Goal: Information Seeking & Learning: Learn about a topic

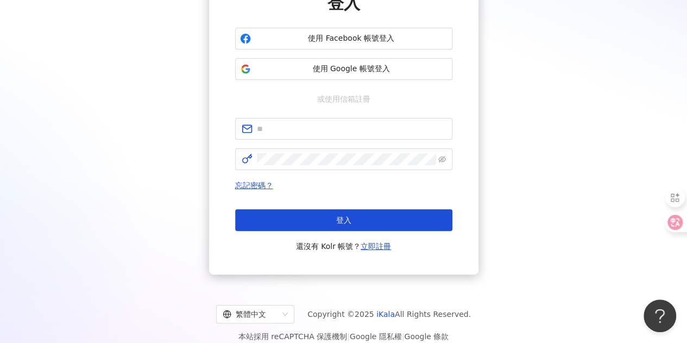
scroll to position [121, 0]
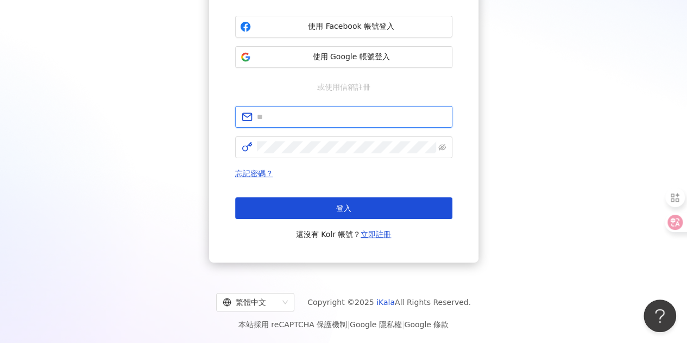
click at [305, 119] on input "text" at bounding box center [351, 117] width 189 height 12
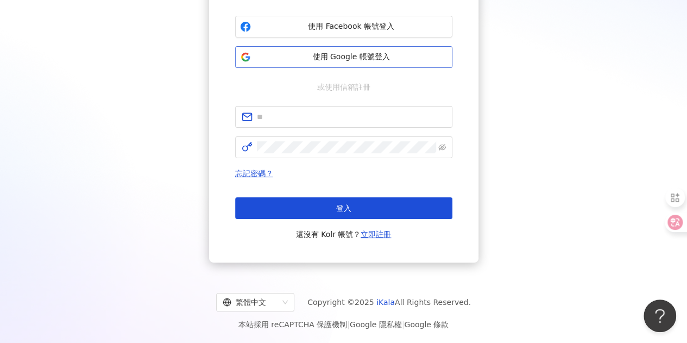
click at [345, 56] on span "使用 Google 帳號登入" at bounding box center [351, 57] width 192 height 11
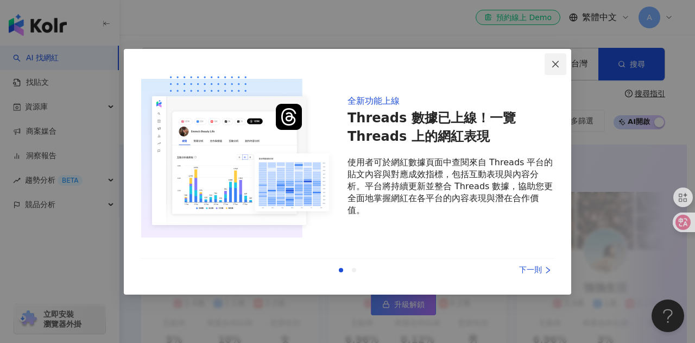
click at [551, 66] on span "Close" at bounding box center [556, 64] width 22 height 9
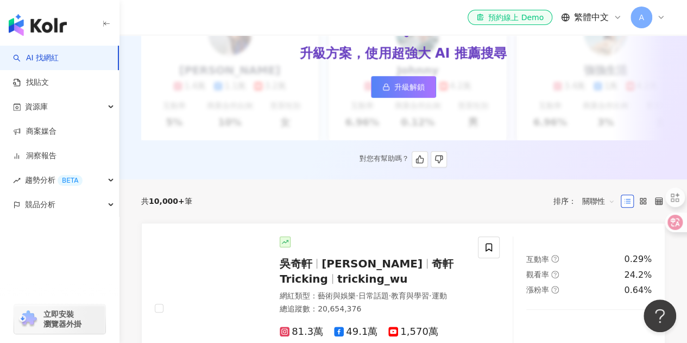
scroll to position [271, 0]
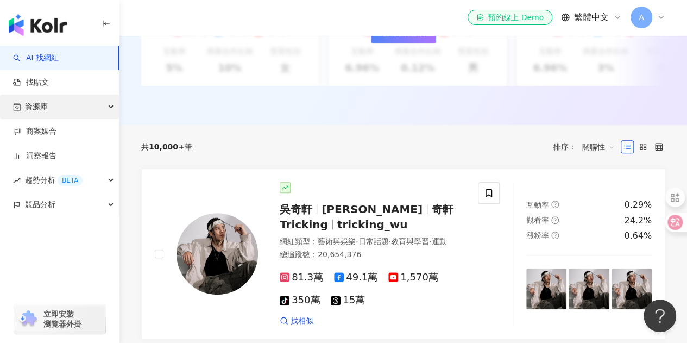
click at [72, 115] on div "資源庫" at bounding box center [59, 106] width 119 height 24
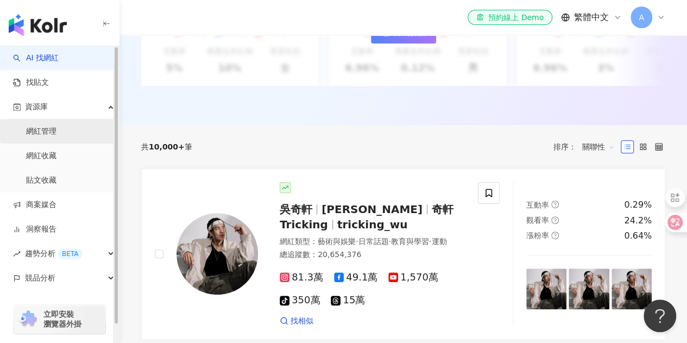
click at [56, 136] on link "網紅管理" at bounding box center [41, 131] width 30 height 11
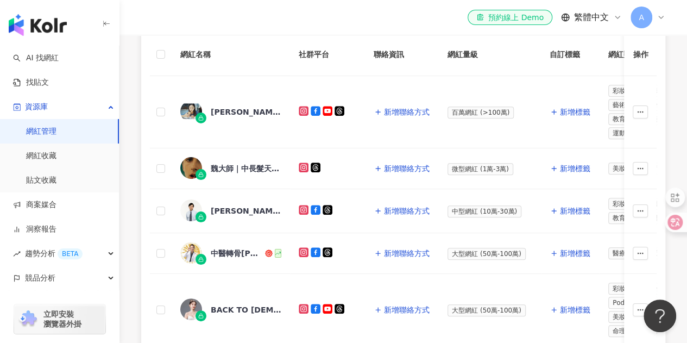
scroll to position [271, 0]
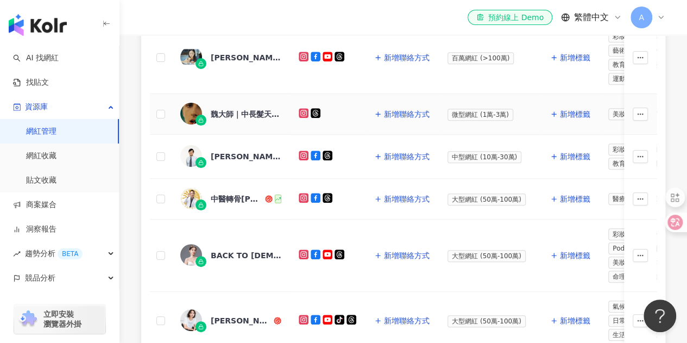
click at [304, 110] on rect at bounding box center [304, 113] width 8 height 8
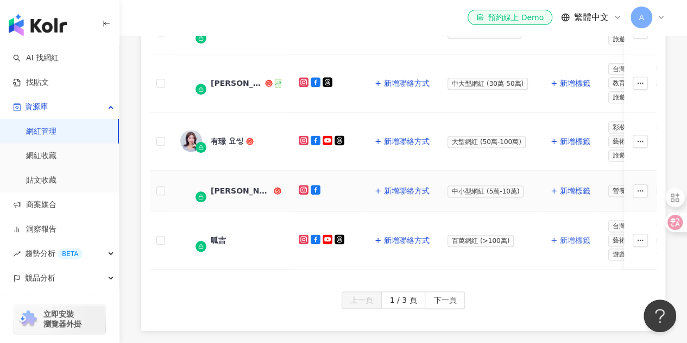
scroll to position [755, 0]
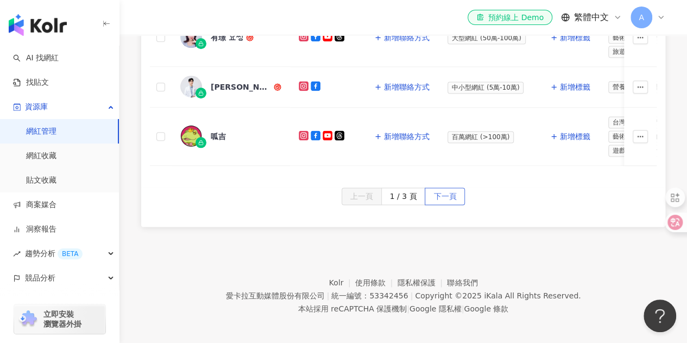
click at [452, 193] on span "下一頁" at bounding box center [444, 196] width 23 height 17
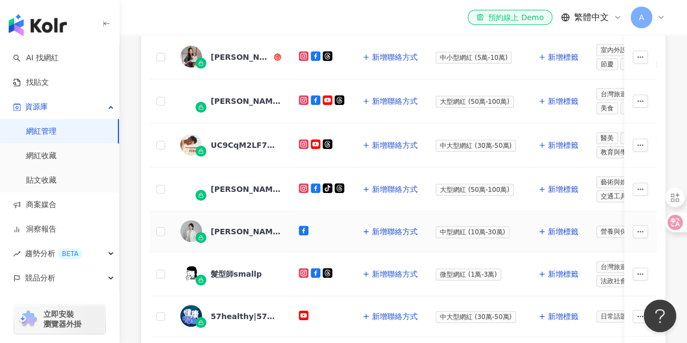
scroll to position [390, 0]
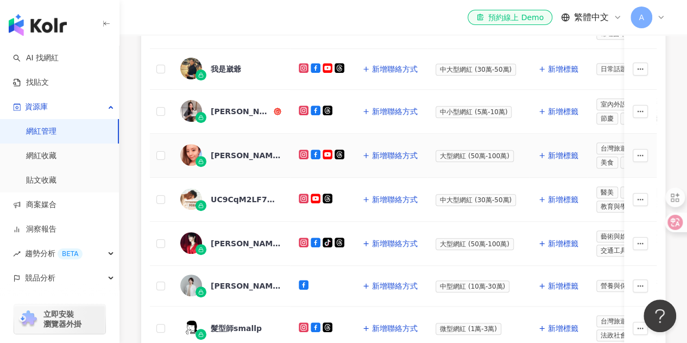
click at [307, 149] on icon at bounding box center [304, 154] width 10 height 10
